Goal: Information Seeking & Learning: Learn about a topic

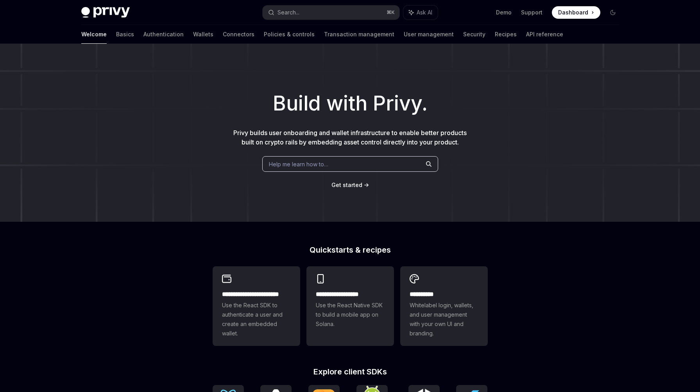
scroll to position [227, 0]
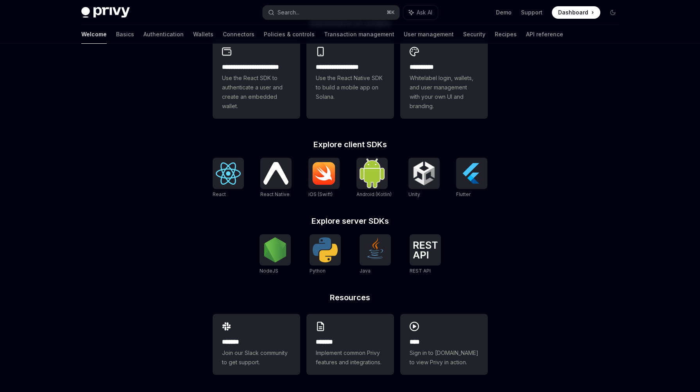
click at [271, 175] on img at bounding box center [275, 173] width 25 height 22
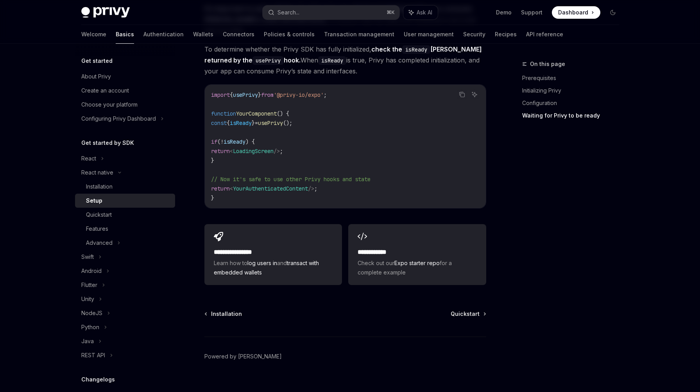
scroll to position [678, 0]
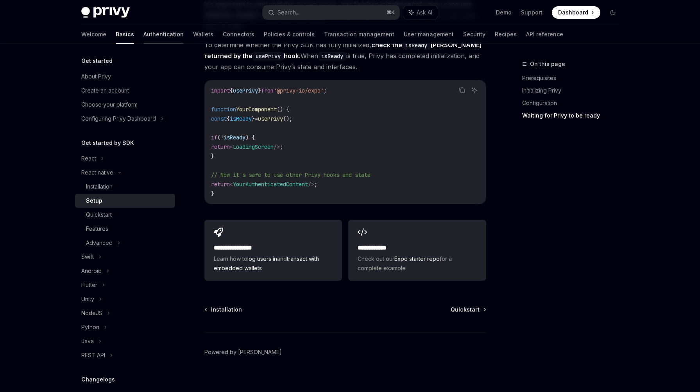
click at [143, 35] on link "Authentication" at bounding box center [163, 34] width 40 height 19
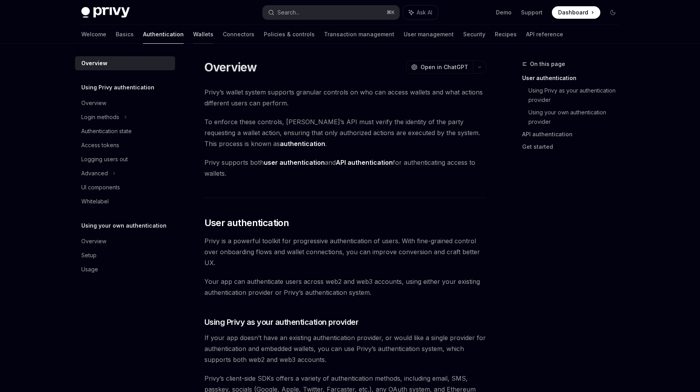
click at [193, 34] on link "Wallets" at bounding box center [203, 34] width 20 height 19
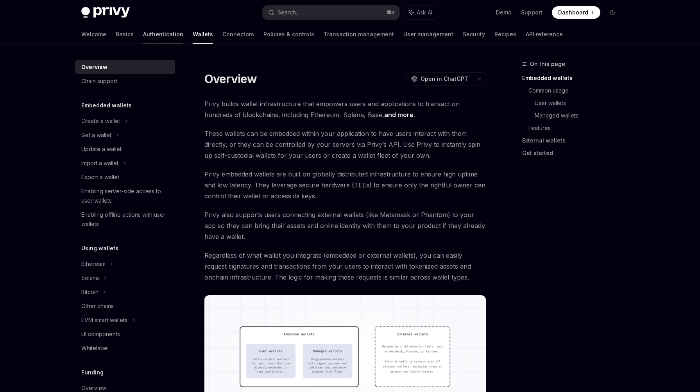
click at [143, 32] on link "Authentication" at bounding box center [163, 34] width 40 height 19
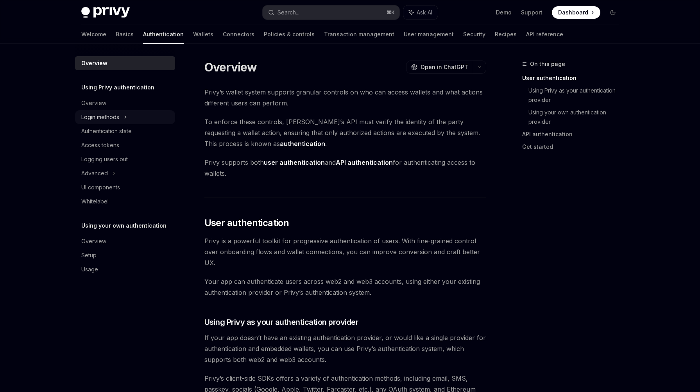
click at [117, 115] on div "Login methods" at bounding box center [100, 117] width 38 height 9
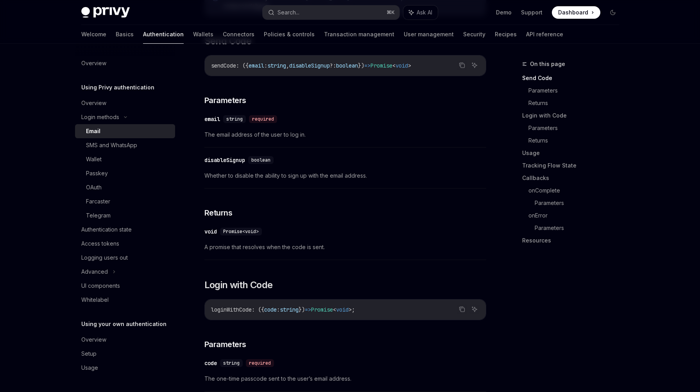
scroll to position [274, 0]
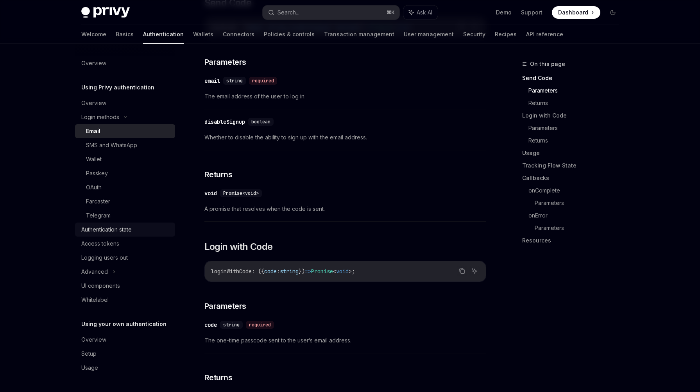
click at [99, 234] on div "Authentication state" at bounding box center [106, 229] width 50 height 9
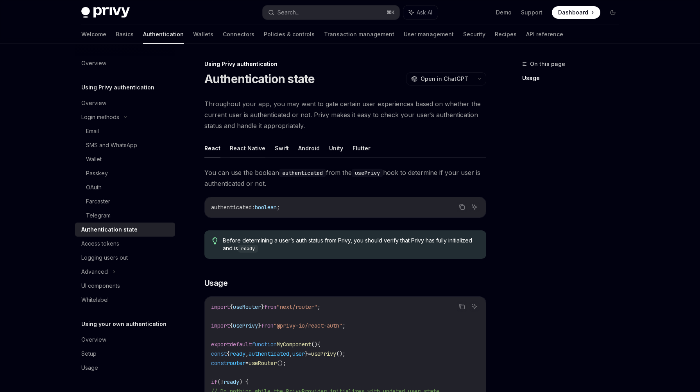
click at [253, 153] on button "React Native" at bounding box center [248, 148] width 36 height 18
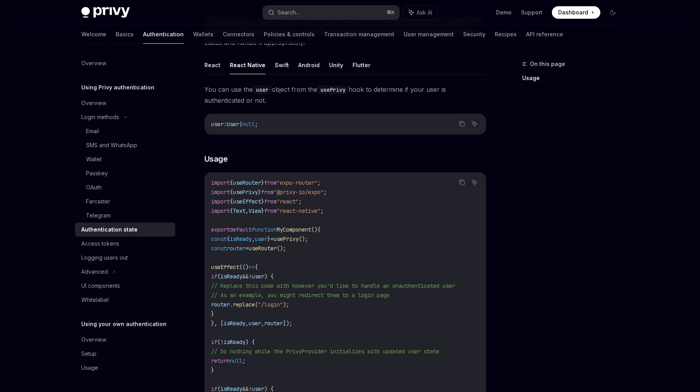
scroll to position [94, 0]
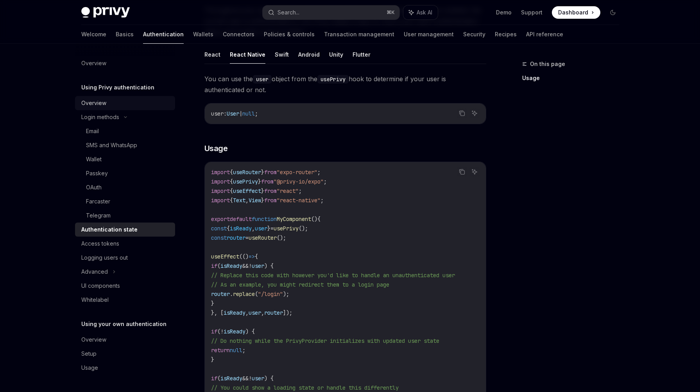
click at [97, 106] on div "Overview" at bounding box center [93, 102] width 25 height 9
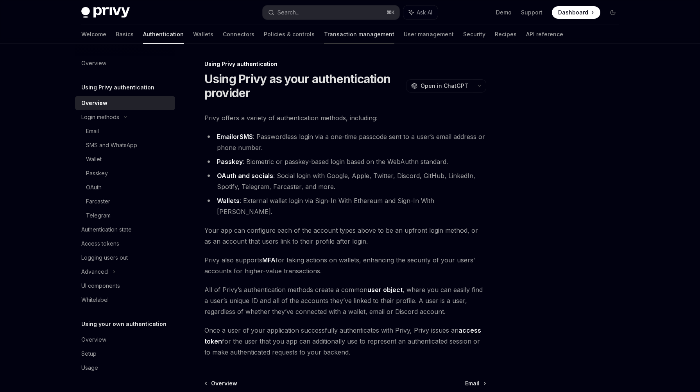
click at [324, 36] on link "Transaction management" at bounding box center [359, 34] width 70 height 19
type textarea "*"
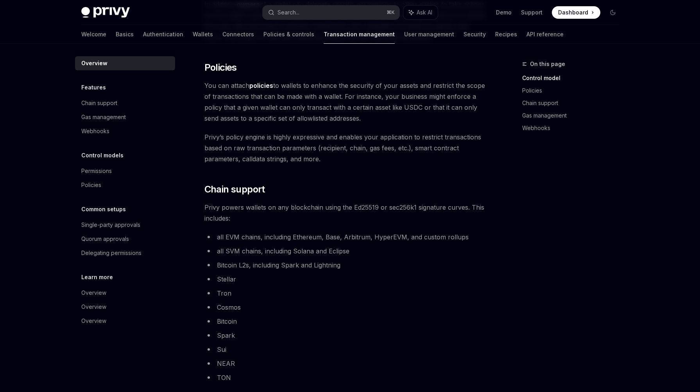
scroll to position [278, 0]
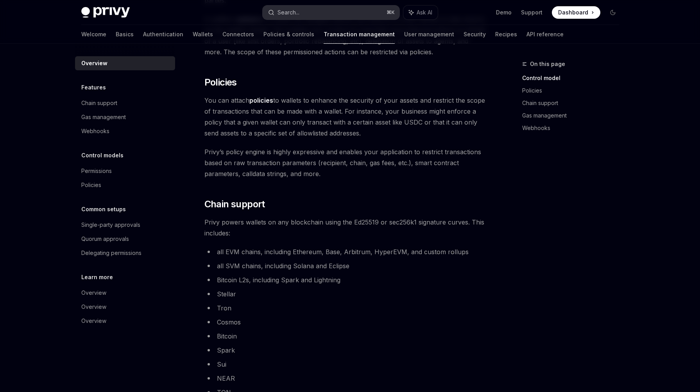
click at [288, 8] on div "Search..." at bounding box center [288, 12] width 22 height 9
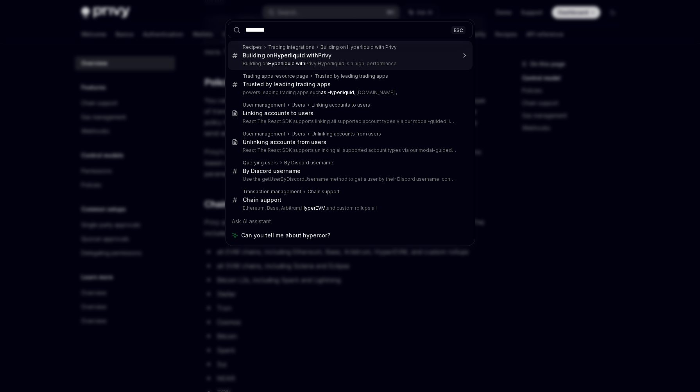
type input "*********"
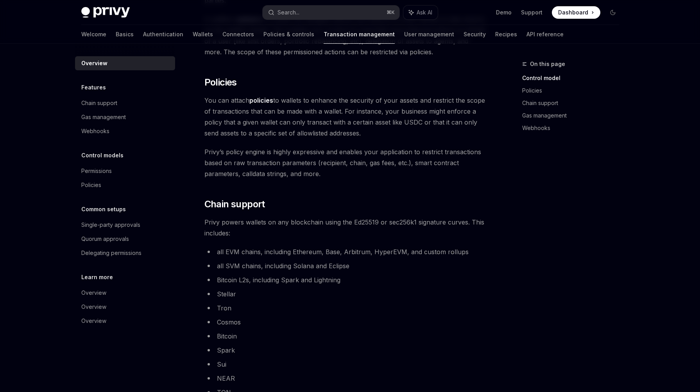
type textarea "*"
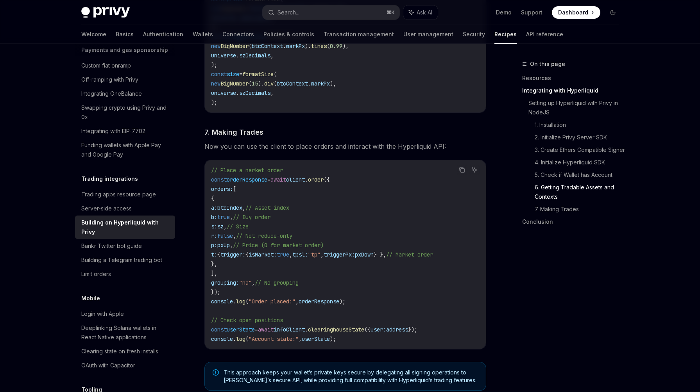
scroll to position [1277, 0]
click at [294, 9] on div "Search..." at bounding box center [288, 12] width 22 height 9
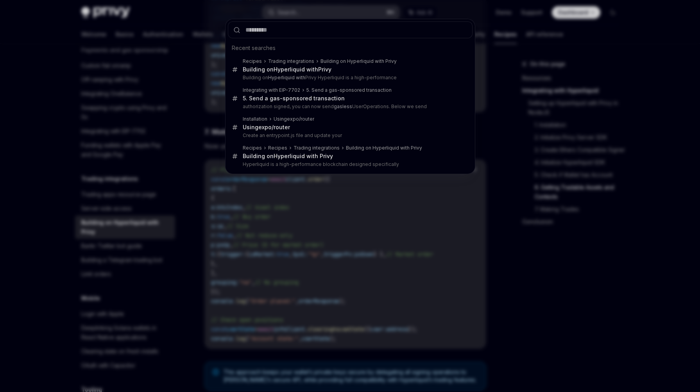
type input "**********"
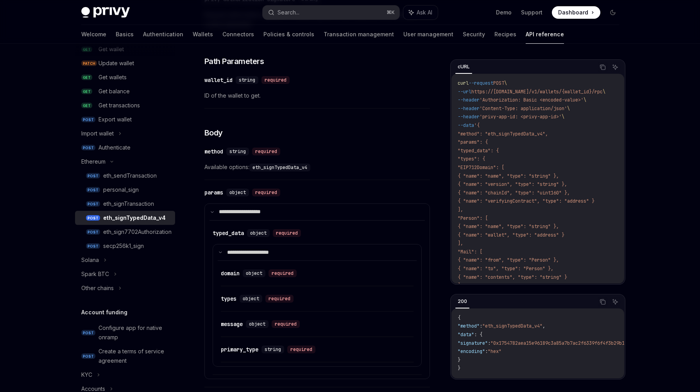
scroll to position [214, 0]
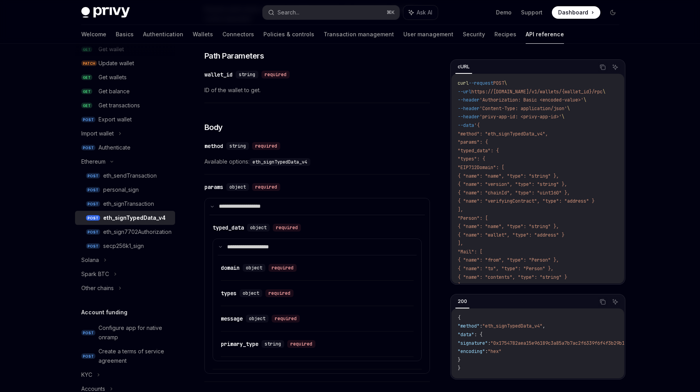
type textarea "*"
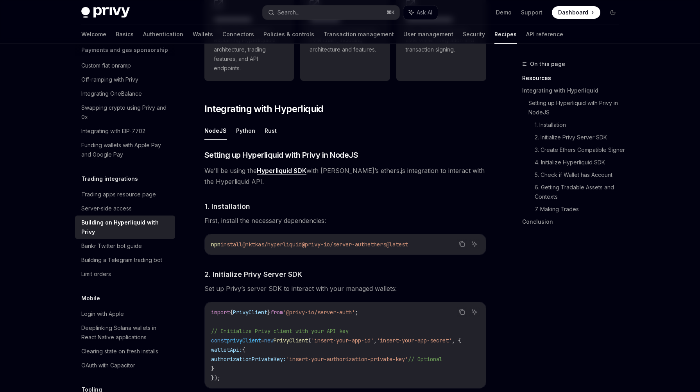
scroll to position [232, 0]
